Goal: Information Seeking & Learning: Learn about a topic

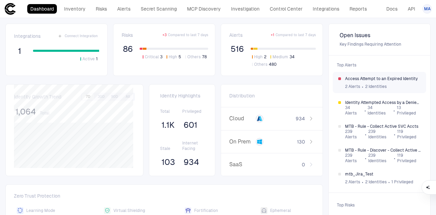
click at [376, 80] on span "Access Attempt to an Expired Identity" at bounding box center [383, 78] width 76 height 5
click at [76, 6] on link "Inventory" at bounding box center [75, 9] width 28 height 10
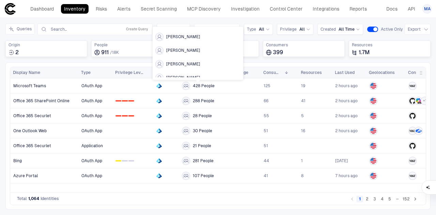
scroll to position [311, 0]
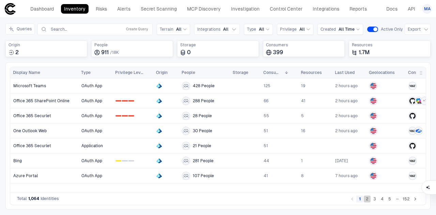
click at [369, 200] on button "2" at bounding box center [367, 199] width 7 height 7
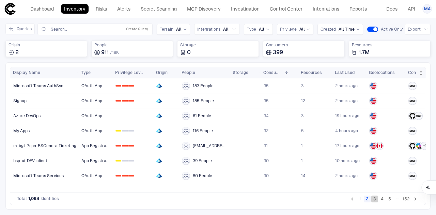
click at [376, 200] on button "3" at bounding box center [374, 199] width 7 height 7
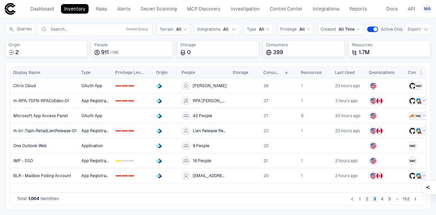
click at [383, 202] on button "4" at bounding box center [382, 199] width 7 height 7
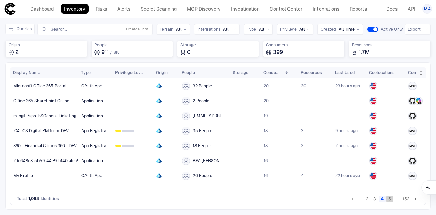
click at [391, 201] on button "5" at bounding box center [389, 199] width 7 height 7
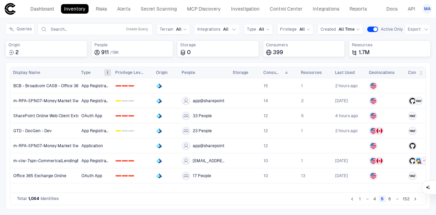
click at [106, 72] on span at bounding box center [108, 73] width 4 height 4
click at [87, 71] on span "Type" at bounding box center [86, 72] width 10 height 5
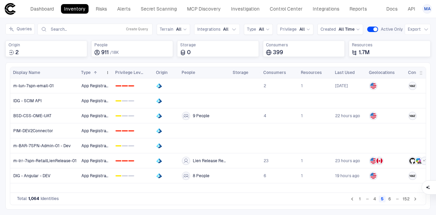
click at [92, 71] on span at bounding box center [94, 73] width 7 height 4
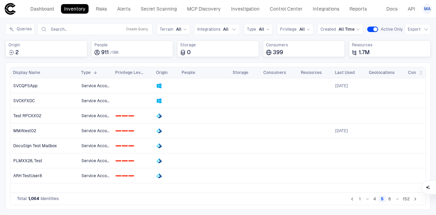
click at [392, 200] on button "6" at bounding box center [389, 199] width 7 height 7
click at [85, 143] on span "Service Account" at bounding box center [95, 145] width 28 height 5
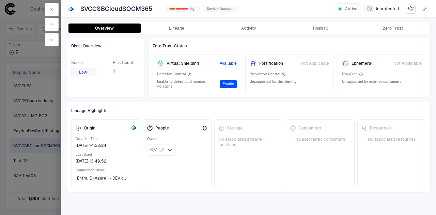
click at [171, 23] on div "Overview Lineage Activity Risks (1) Zero Trust" at bounding box center [248, 28] width 363 height 12
click at [175, 28] on button "Lineage" at bounding box center [177, 29] width 72 height 10
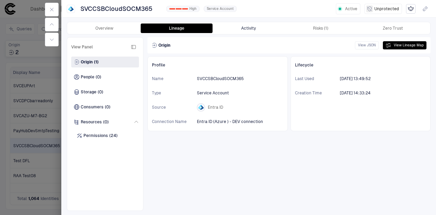
click at [258, 26] on button "Activity" at bounding box center [249, 29] width 72 height 10
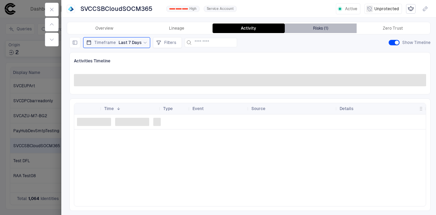
click at [315, 28] on div "Risks (1)" at bounding box center [320, 28] width 15 height 5
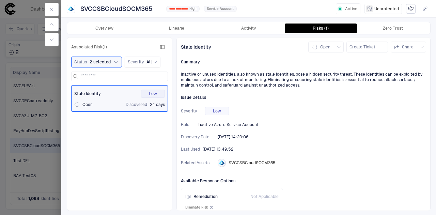
click at [37, 58] on div at bounding box center [218, 107] width 436 height 215
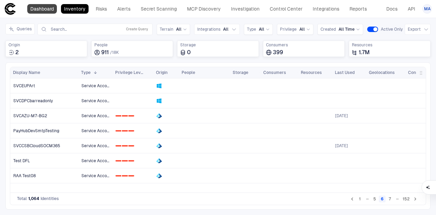
click at [55, 9] on link "Dashboard" at bounding box center [42, 9] width 30 height 10
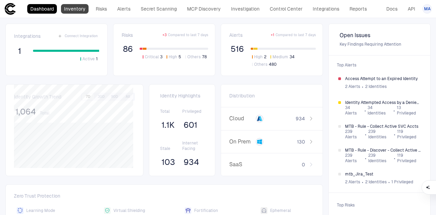
click at [73, 10] on link "Inventory" at bounding box center [75, 9] width 28 height 10
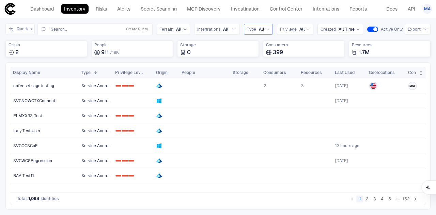
click at [260, 30] on span "All" at bounding box center [261, 29] width 5 height 5
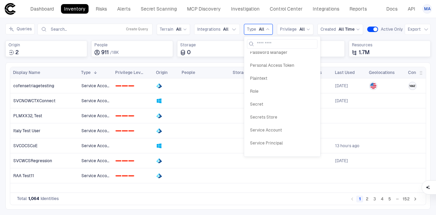
scroll to position [266, 0]
click at [278, 125] on span "Service Account" at bounding box center [282, 127] width 64 height 5
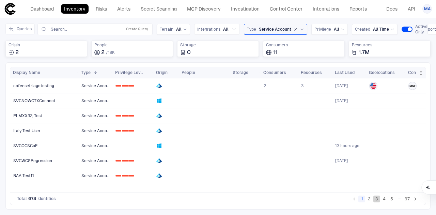
click at [379, 200] on button "3" at bounding box center [376, 199] width 7 height 7
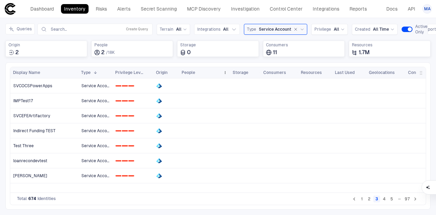
click at [191, 72] on span "People" at bounding box center [189, 72] width 14 height 5
click at [191, 71] on span "People" at bounding box center [189, 72] width 14 height 5
click at [87, 29] on input "text" at bounding box center [84, 29] width 69 height 5
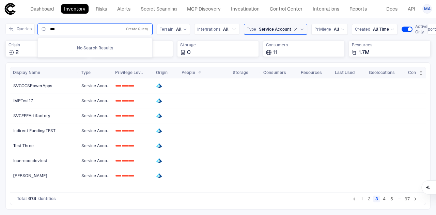
type input "***"
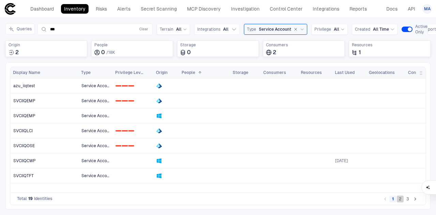
click at [403, 200] on button "2" at bounding box center [400, 199] width 7 height 7
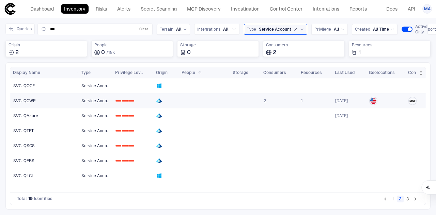
click at [231, 99] on link at bounding box center [245, 101] width 30 height 14
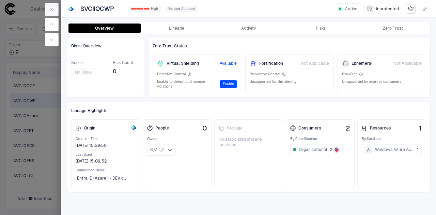
click at [52, 8] on icon "button" at bounding box center [51, 9] width 5 height 5
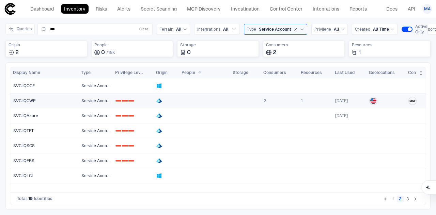
click at [303, 100] on link "1" at bounding box center [314, 101] width 33 height 14
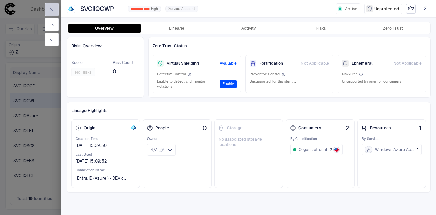
click at [54, 8] on icon "button" at bounding box center [51, 9] width 5 height 5
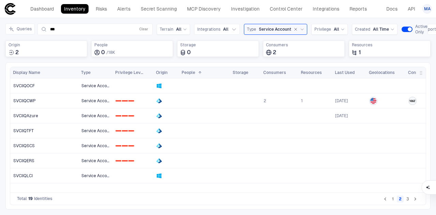
click at [409, 201] on button "3" at bounding box center [407, 199] width 7 height 7
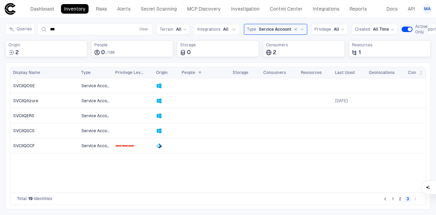
click at [396, 200] on button "1" at bounding box center [392, 199] width 7 height 7
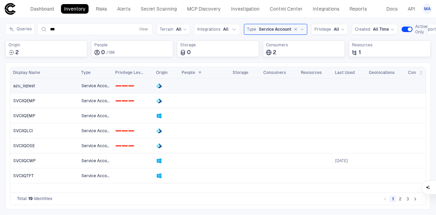
click at [134, 86] on link "0 1 2" at bounding box center [133, 86] width 40 height 14
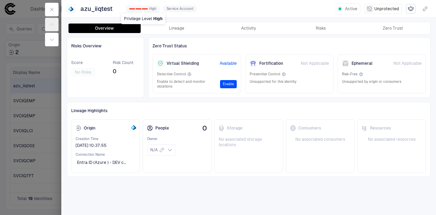
click at [142, 7] on div "0 1 2 High" at bounding box center [142, 9] width 33 height 6
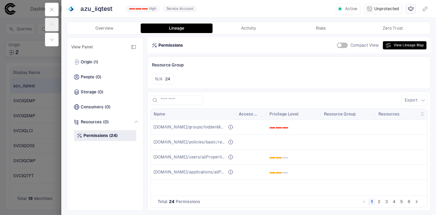
click at [23, 132] on div at bounding box center [218, 107] width 436 height 215
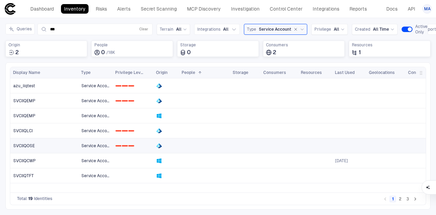
click at [122, 143] on link "0 1 2" at bounding box center [133, 146] width 40 height 14
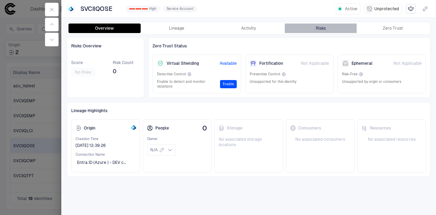
click at [324, 29] on div "Risks" at bounding box center [321, 28] width 10 height 5
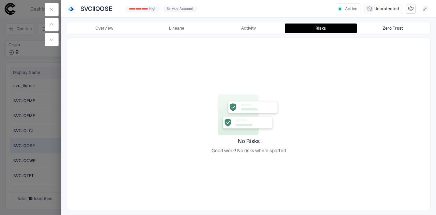
click at [403, 29] on button "Zero Trust" at bounding box center [393, 29] width 72 height 10
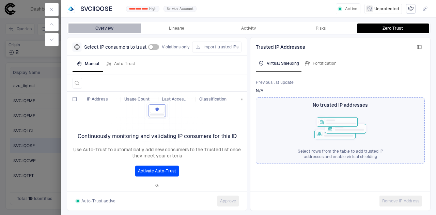
click at [112, 27] on button "Overview" at bounding box center [104, 29] width 72 height 10
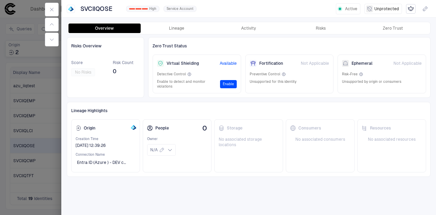
click at [26, 44] on div at bounding box center [218, 107] width 436 height 215
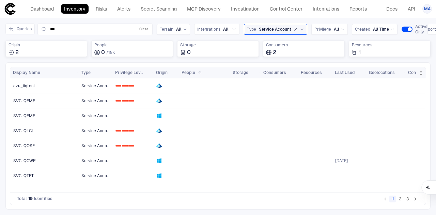
click at [401, 201] on button "2" at bounding box center [400, 199] width 7 height 7
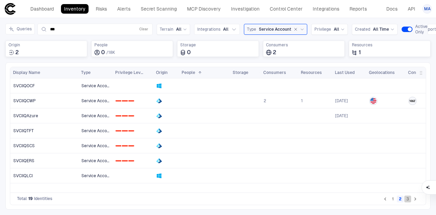
click at [404, 199] on button "3" at bounding box center [407, 199] width 7 height 7
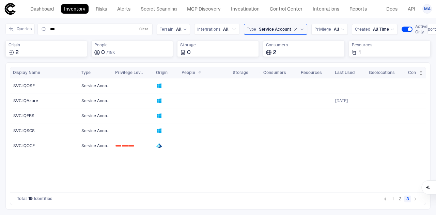
click at [393, 202] on button "1" at bounding box center [392, 199] width 7 height 7
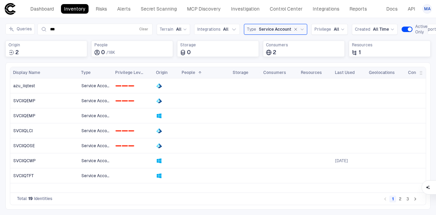
click at [300, 28] on icon at bounding box center [302, 29] width 4 height 4
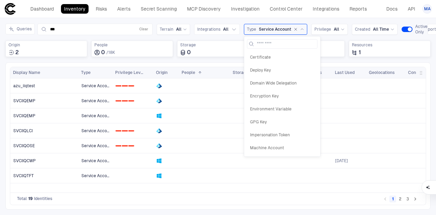
scroll to position [86, 0]
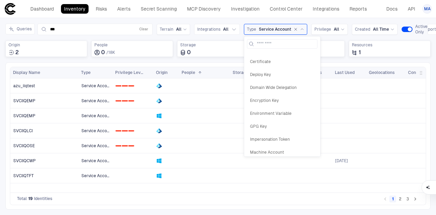
click at [295, 28] on icon "button" at bounding box center [296, 29] width 2 height 2
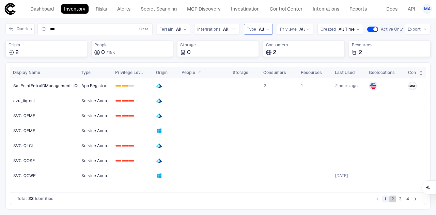
click at [393, 199] on button "2" at bounding box center [392, 199] width 7 height 7
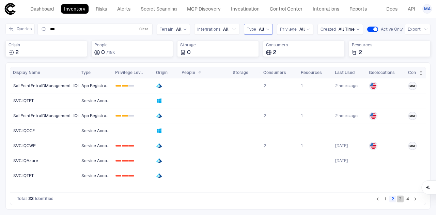
click at [400, 201] on button "3" at bounding box center [400, 199] width 7 height 7
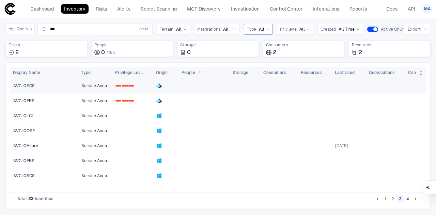
click at [178, 87] on link at bounding box center [166, 86] width 25 height 14
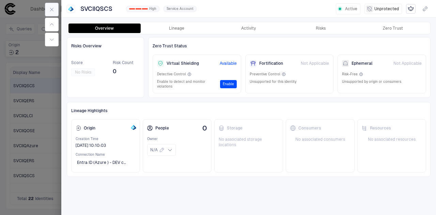
click at [51, 8] on icon "button" at bounding box center [51, 9] width 5 height 5
